Goal: Transaction & Acquisition: Purchase product/service

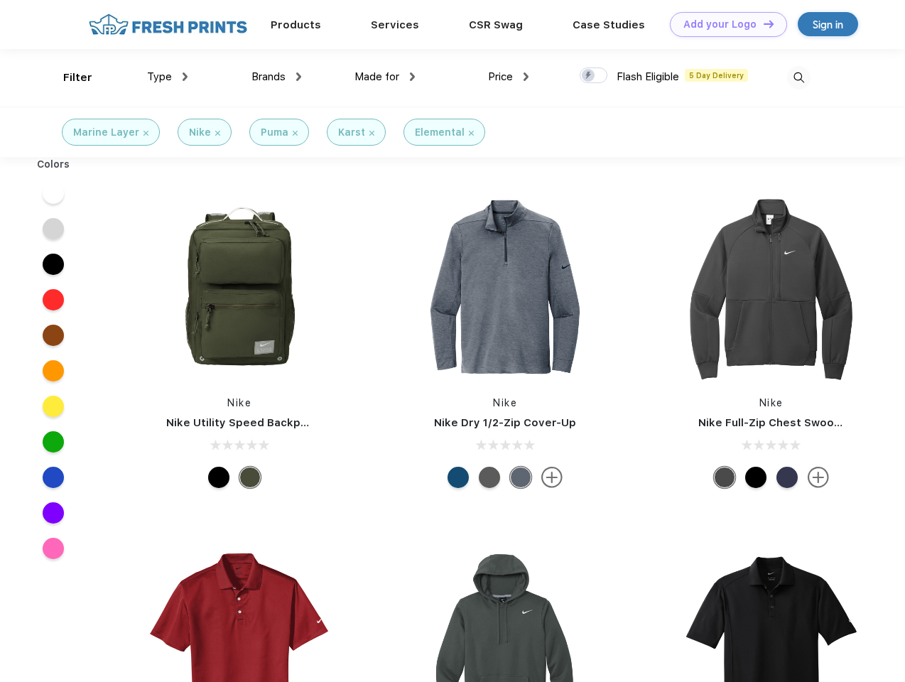
click at [723, 24] on link "Add your Logo Design Tool" at bounding box center [728, 24] width 117 height 25
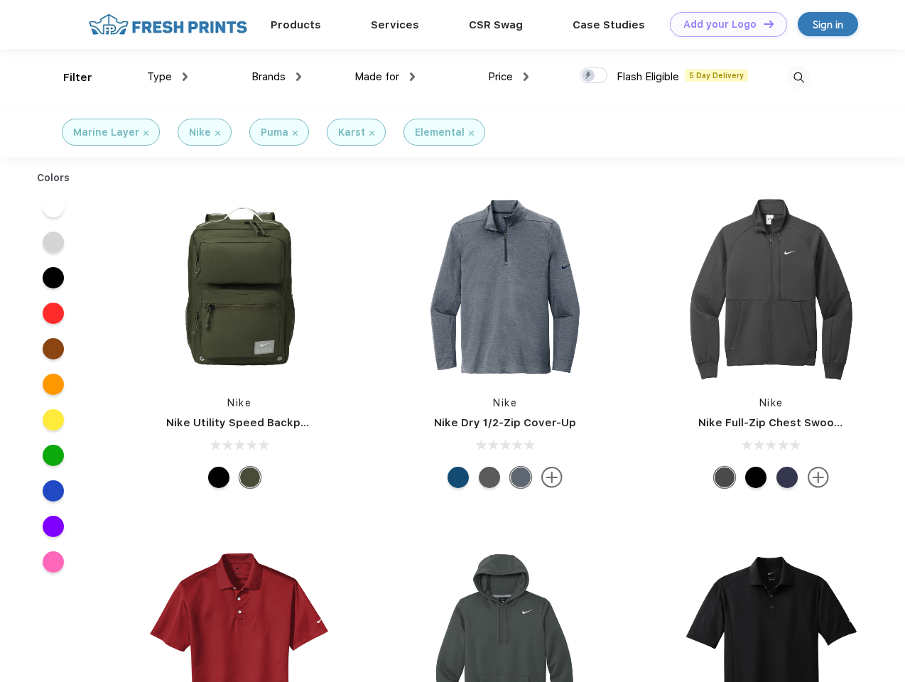
click at [0, 0] on div "Design Tool" at bounding box center [0, 0] width 0 height 0
click at [762, 23] on link "Add your Logo Design Tool" at bounding box center [728, 24] width 117 height 25
click at [68, 77] on div "Filter" at bounding box center [77, 78] width 29 height 16
click at [168, 77] on span "Type" at bounding box center [159, 76] width 25 height 13
click at [276, 77] on span "Brands" at bounding box center [268, 76] width 34 height 13
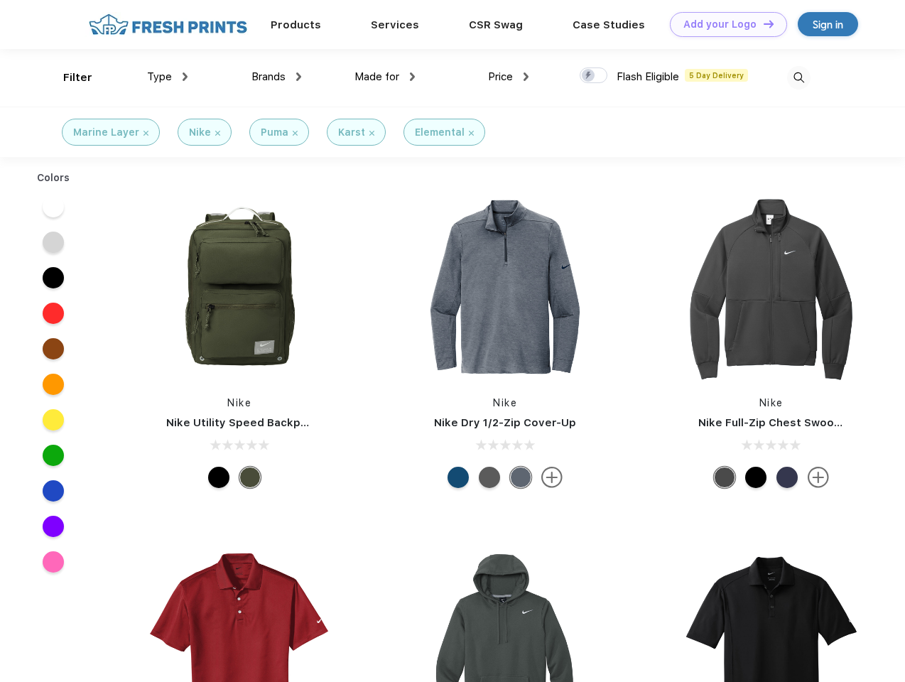
click at [385, 77] on span "Made for" at bounding box center [376, 76] width 45 height 13
click at [508, 77] on span "Price" at bounding box center [500, 76] width 25 height 13
click at [594, 76] on div at bounding box center [593, 75] width 28 height 16
click at [589, 76] on input "checkbox" at bounding box center [583, 71] width 9 height 9
click at [798, 77] on img at bounding box center [798, 77] width 23 height 23
